Goal: Navigation & Orientation: Find specific page/section

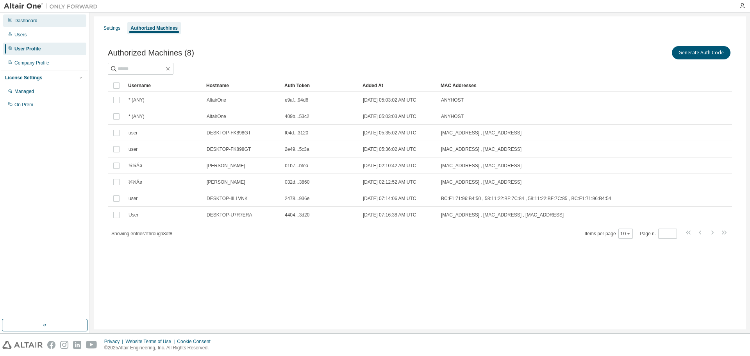
click at [20, 17] on div "Dashboard" at bounding box center [44, 20] width 83 height 13
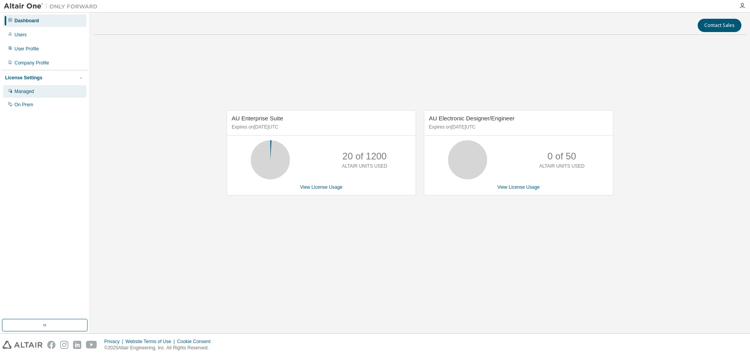
click at [38, 95] on div "Managed" at bounding box center [44, 91] width 83 height 13
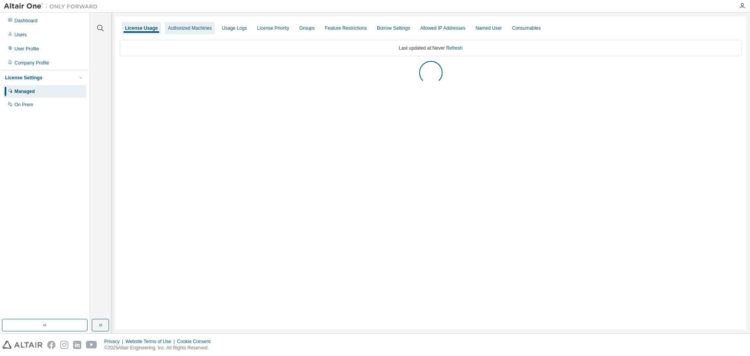
drag, startPoint x: 175, startPoint y: 19, endPoint x: 172, endPoint y: 24, distance: 6.3
click at [173, 24] on div "License Usage Authorized Machines Usage Logs License Priority Groups Feature Re…" at bounding box center [430, 172] width 631 height 313
click at [174, 30] on div "Authorized Machines" at bounding box center [190, 28] width 44 height 6
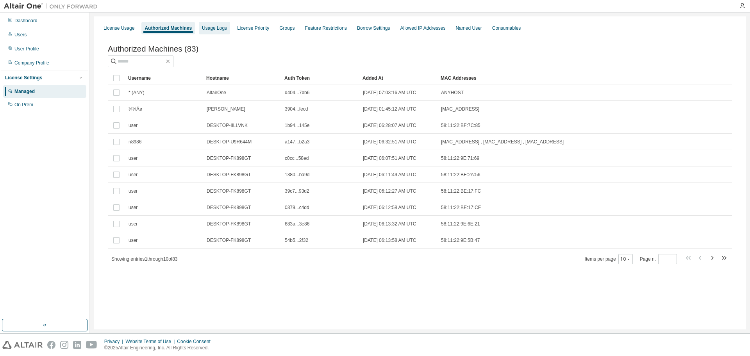
click at [217, 23] on div "Usage Logs" at bounding box center [214, 28] width 31 height 13
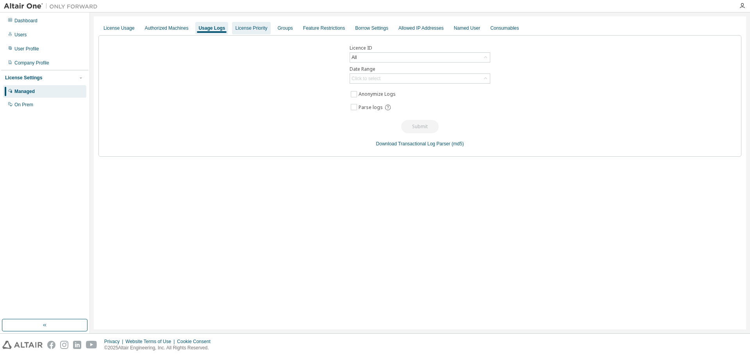
click at [236, 28] on div "License Priority" at bounding box center [251, 28] width 32 height 6
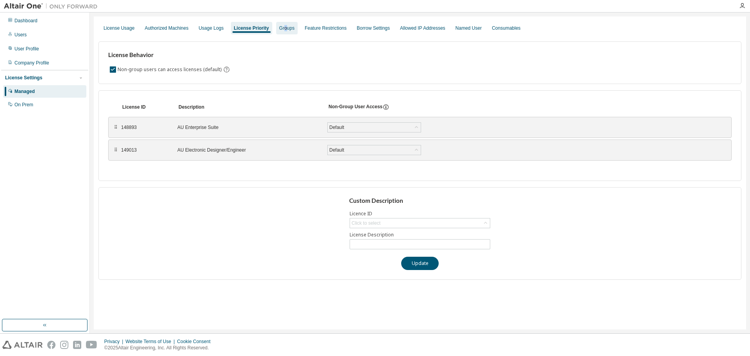
click at [281, 25] on div "Groups" at bounding box center [286, 28] width 15 height 6
